Goal: Task Accomplishment & Management: Use online tool/utility

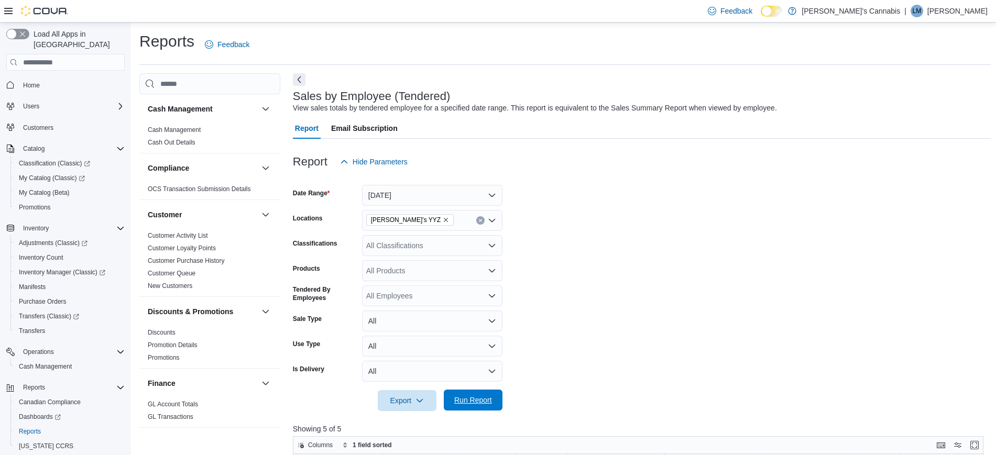
click at [472, 406] on span "Run Report" at bounding box center [473, 400] width 46 height 21
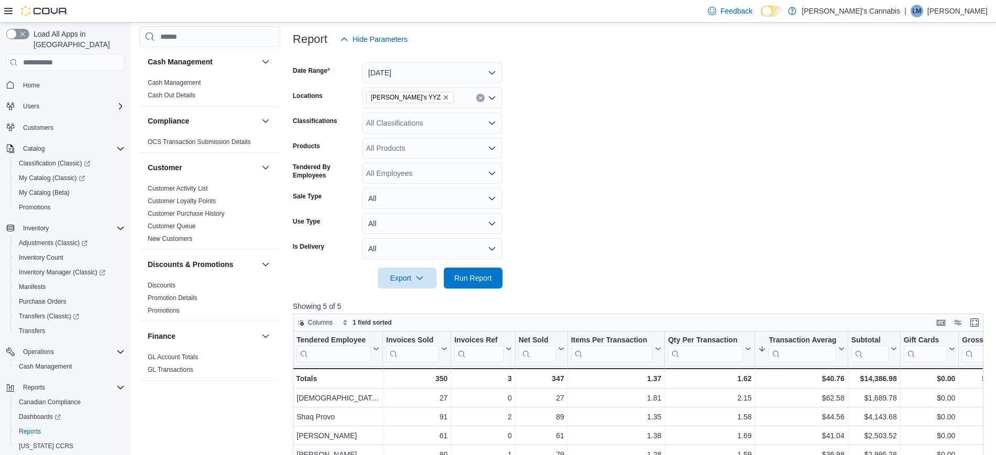
scroll to position [123, 0]
click at [493, 280] on span "Run Report" at bounding box center [473, 277] width 46 height 21
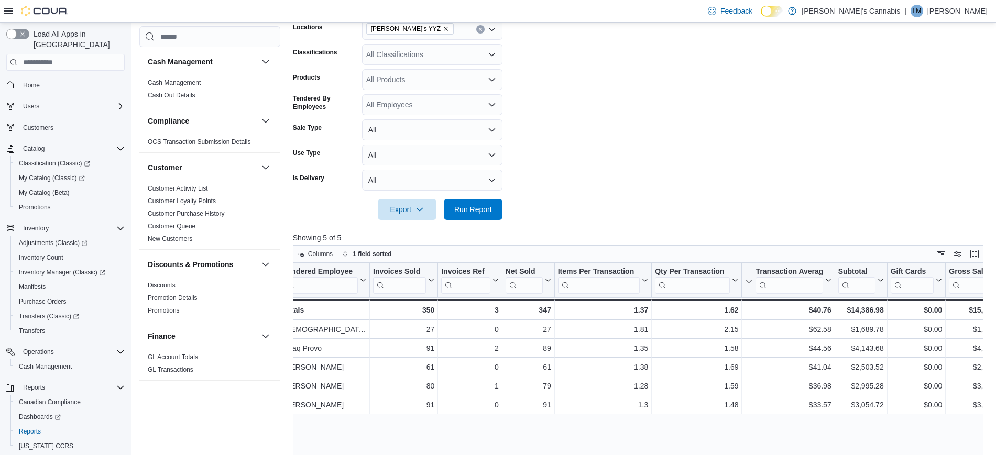
scroll to position [0, 0]
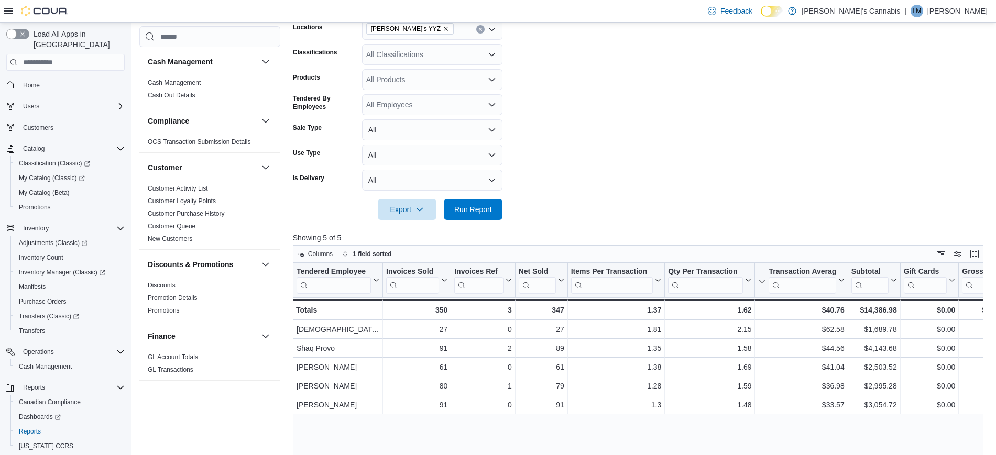
click at [578, 443] on div "Tendered Employee Click to view column header actions Invoices Sold Click to vi…" at bounding box center [642, 436] width 698 height 346
